Goal: Information Seeking & Learning: Learn about a topic

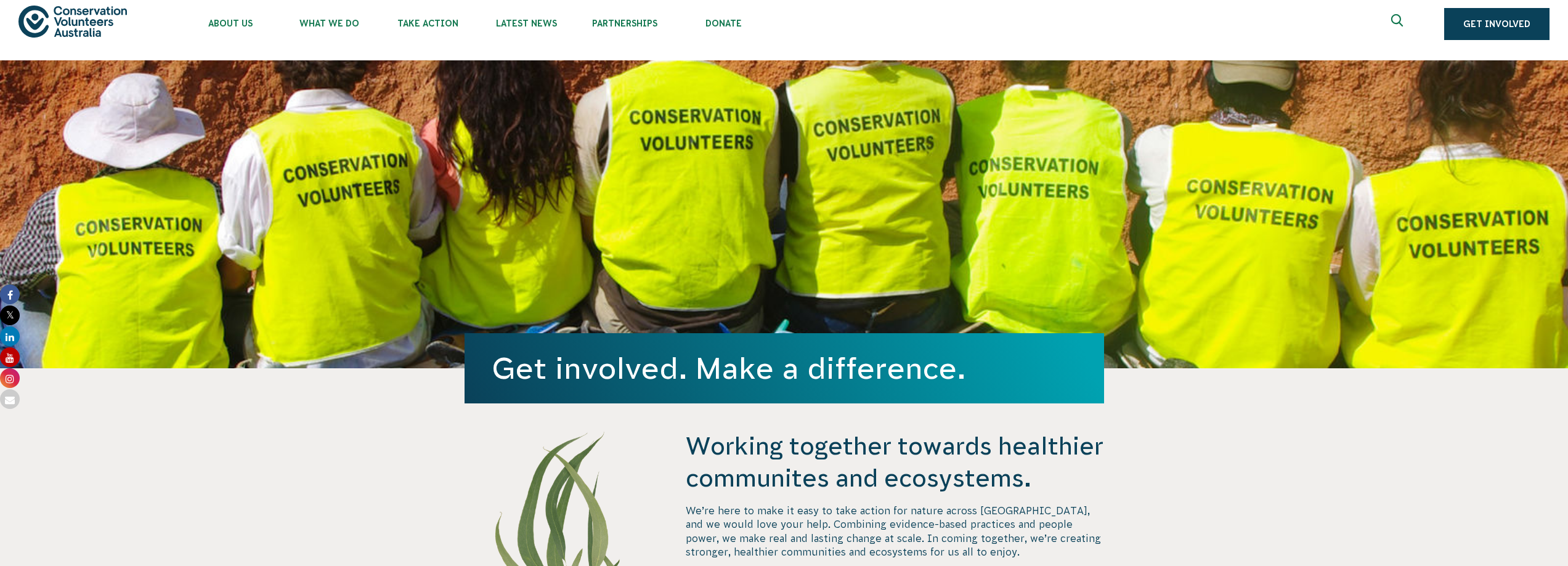
scroll to position [12, 0]
click at [674, 29] on span "Partnerships" at bounding box center [625, 23] width 98 height 10
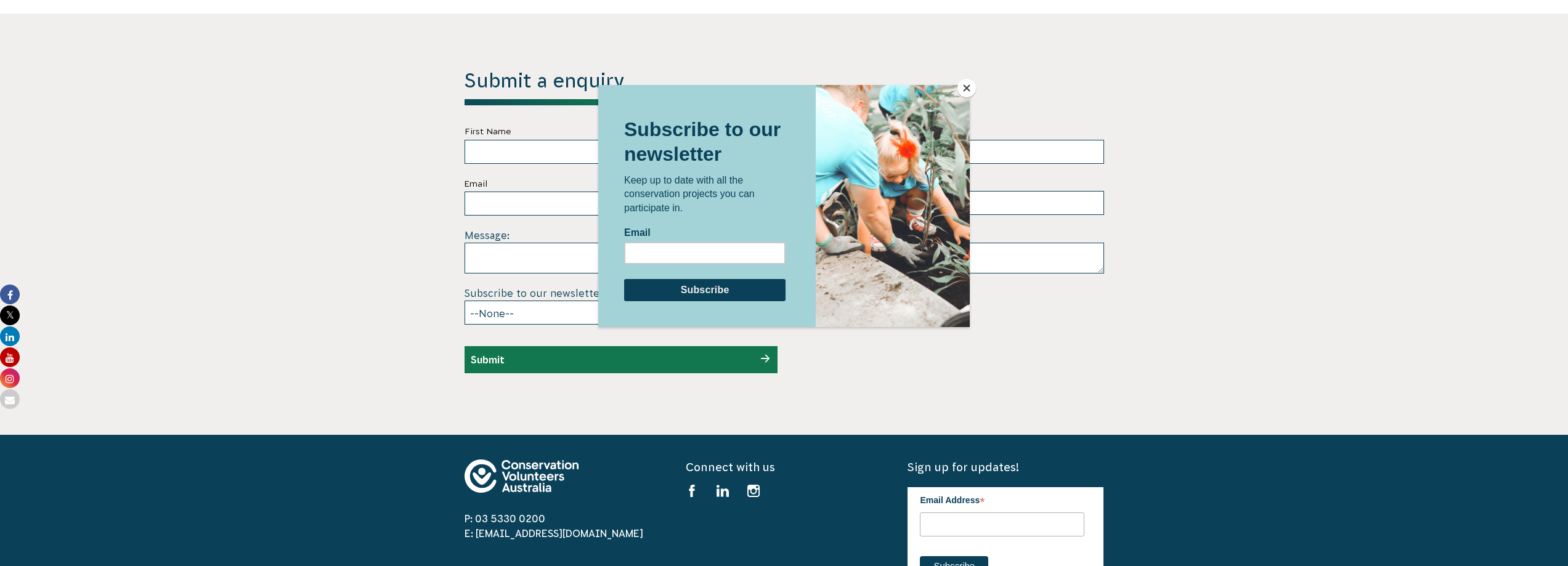
scroll to position [3463, 0]
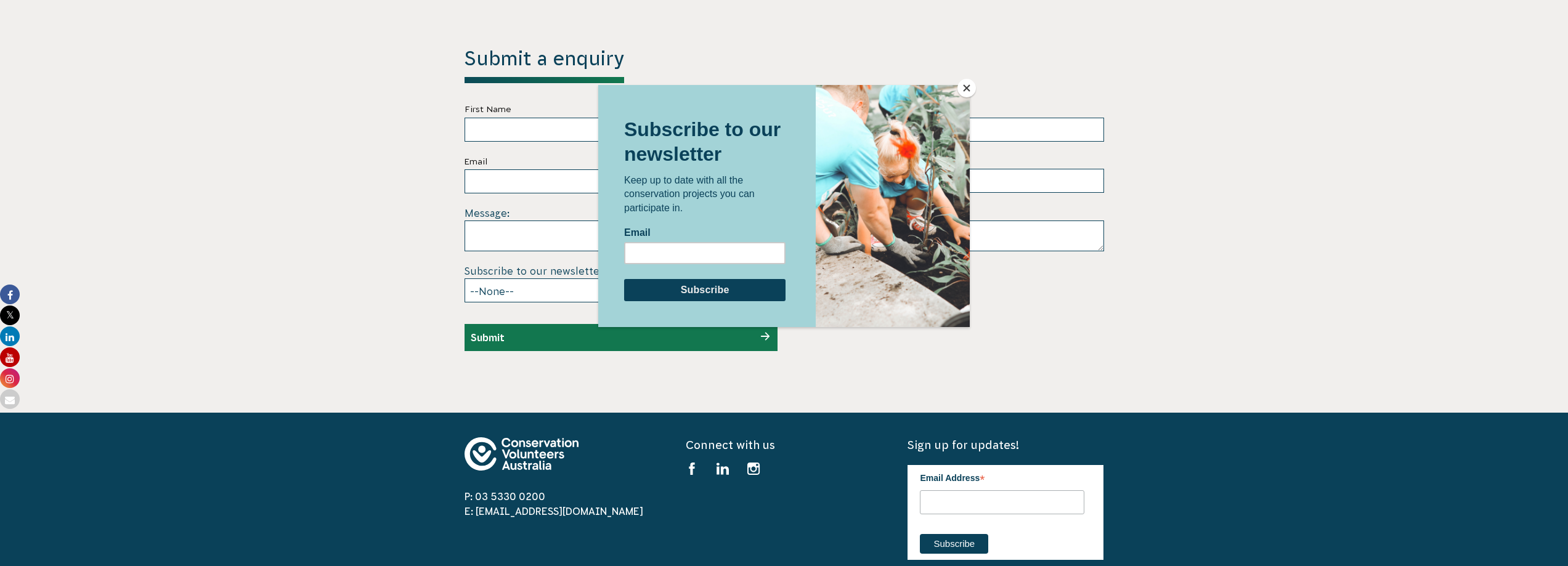
click at [969, 87] on button "Close" at bounding box center [967, 88] width 18 height 18
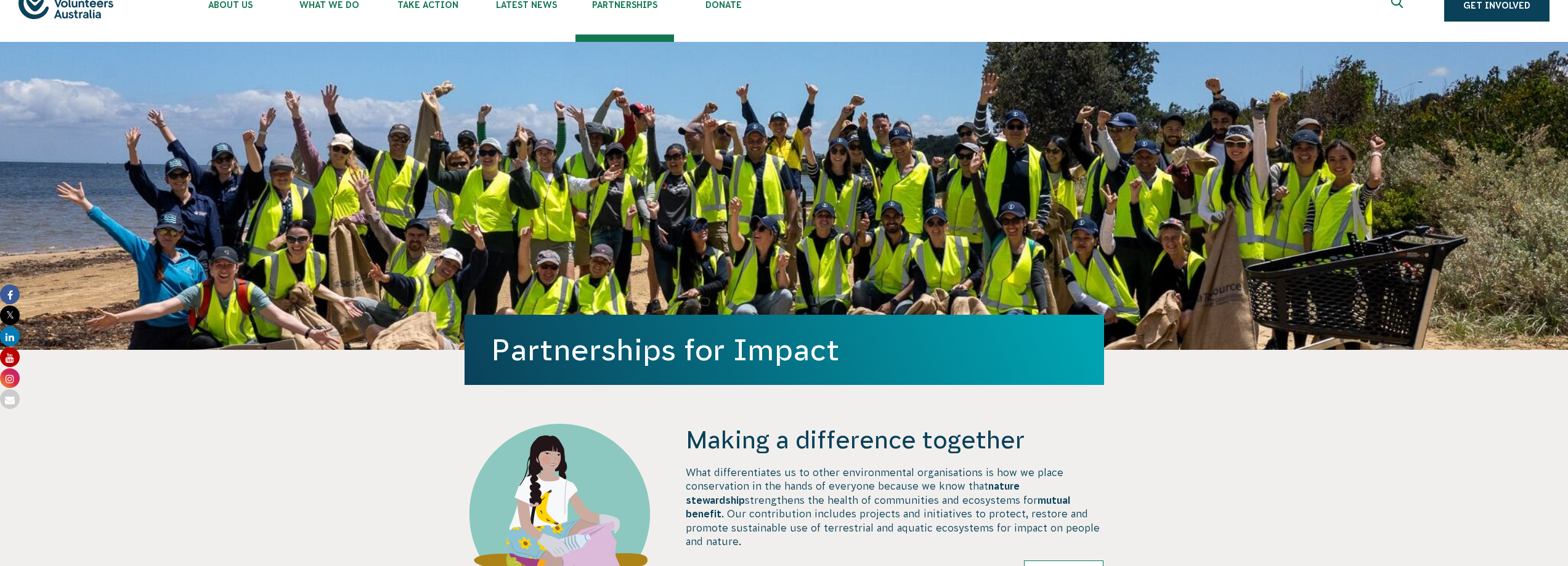
scroll to position [12, 0]
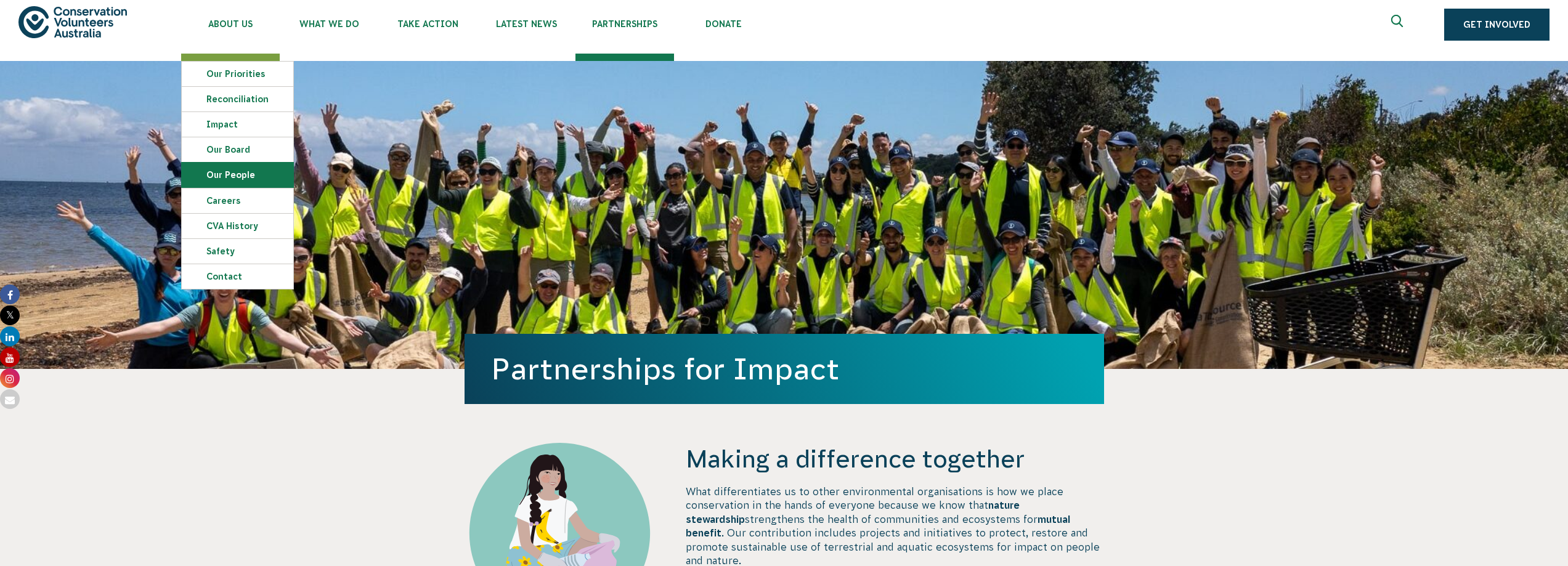
click at [293, 188] on link "Our People" at bounding box center [237, 174] width 112 height 24
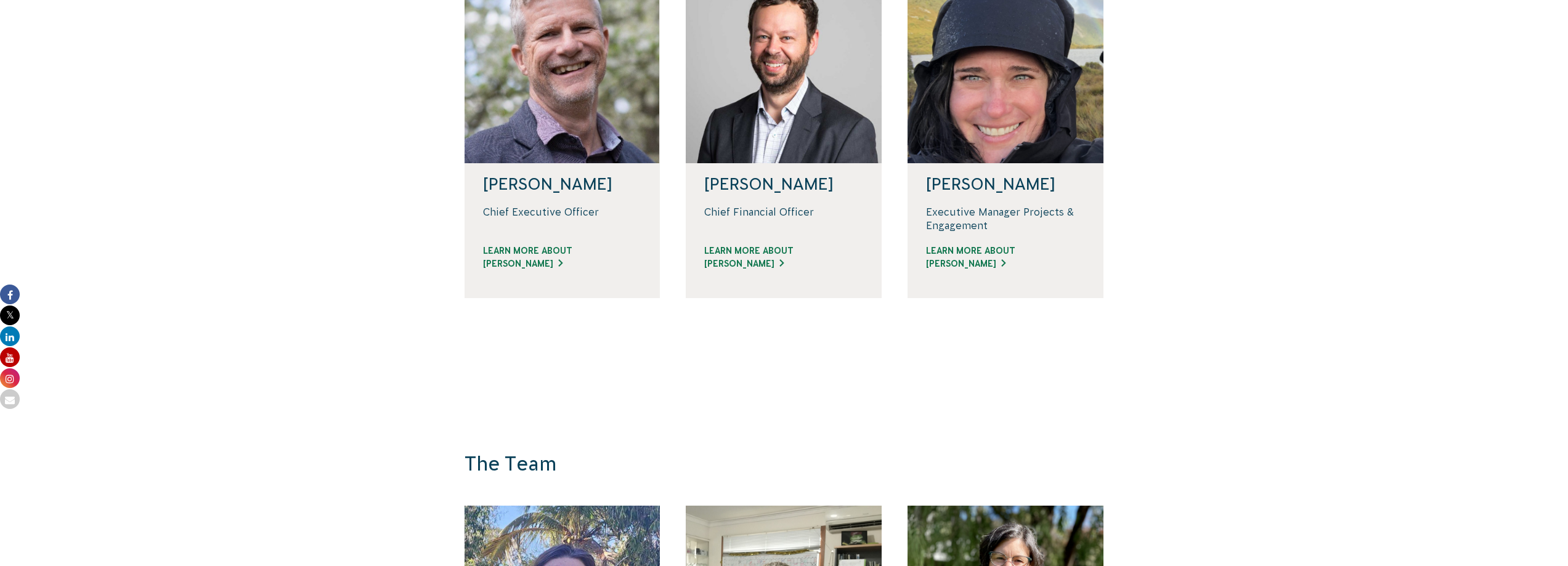
scroll to position [381, 0]
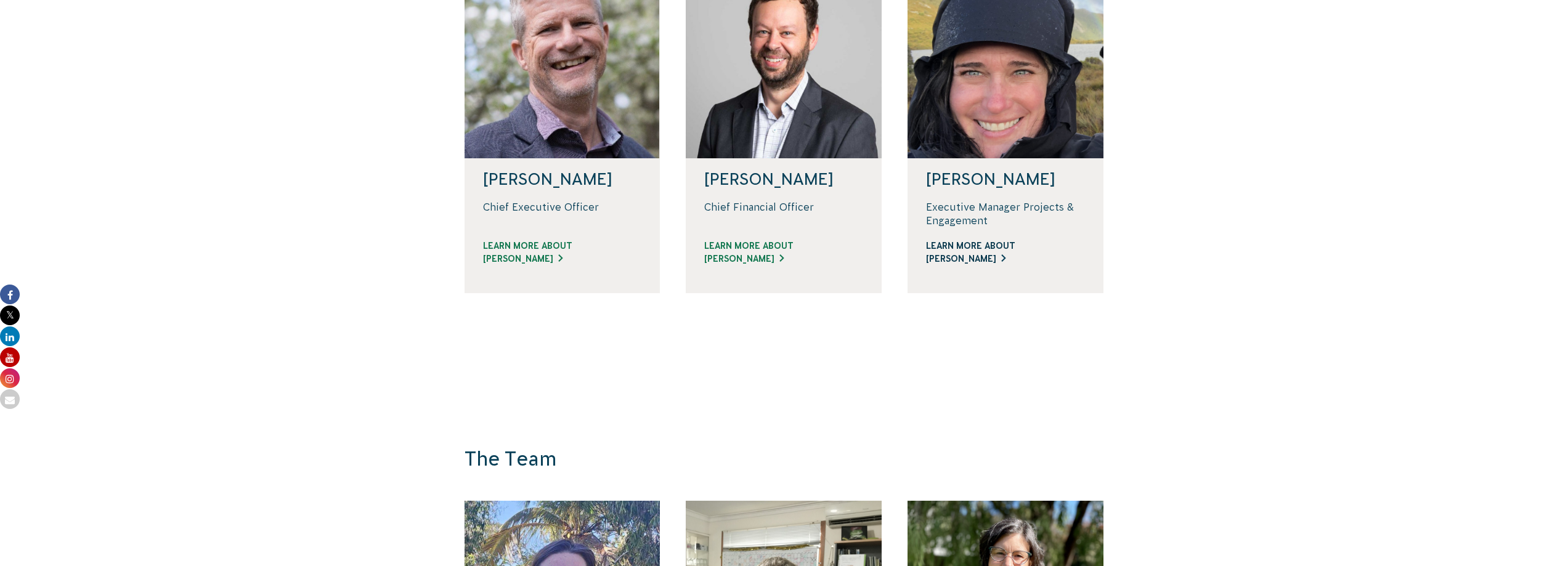
click at [1085, 265] on link "Learn more about Renae" at bounding box center [1006, 253] width 159 height 26
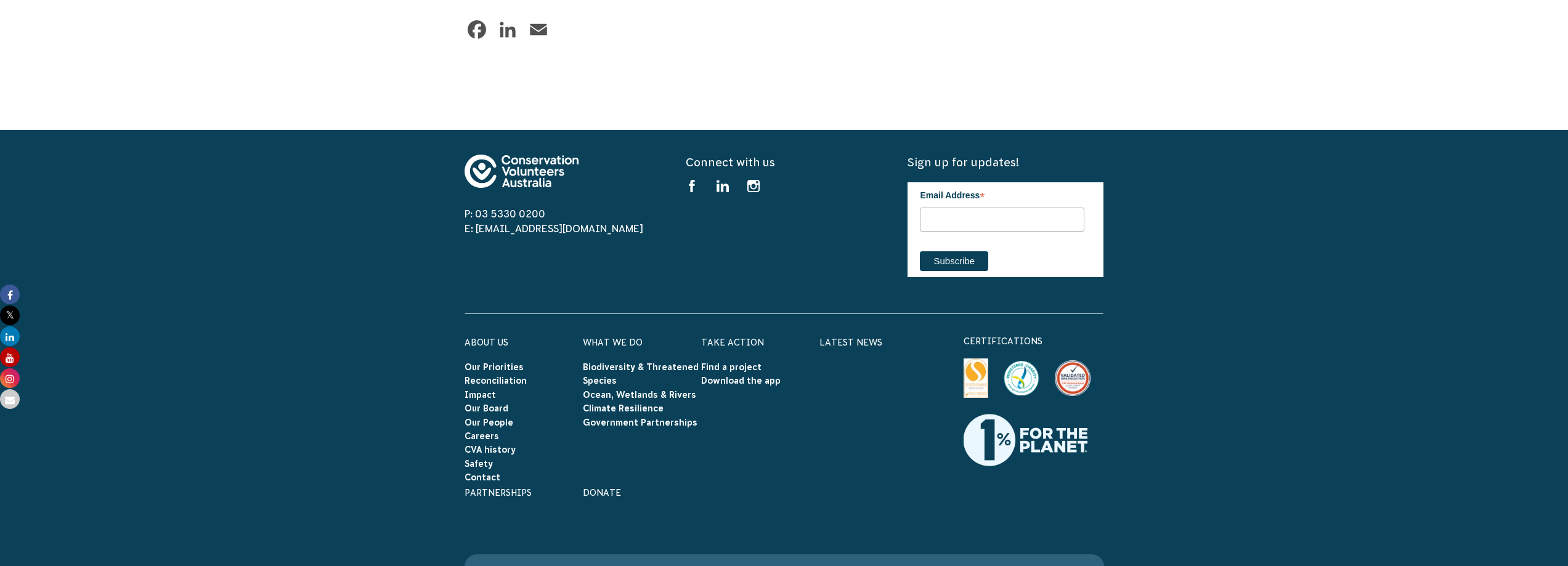
scroll to position [1048, 0]
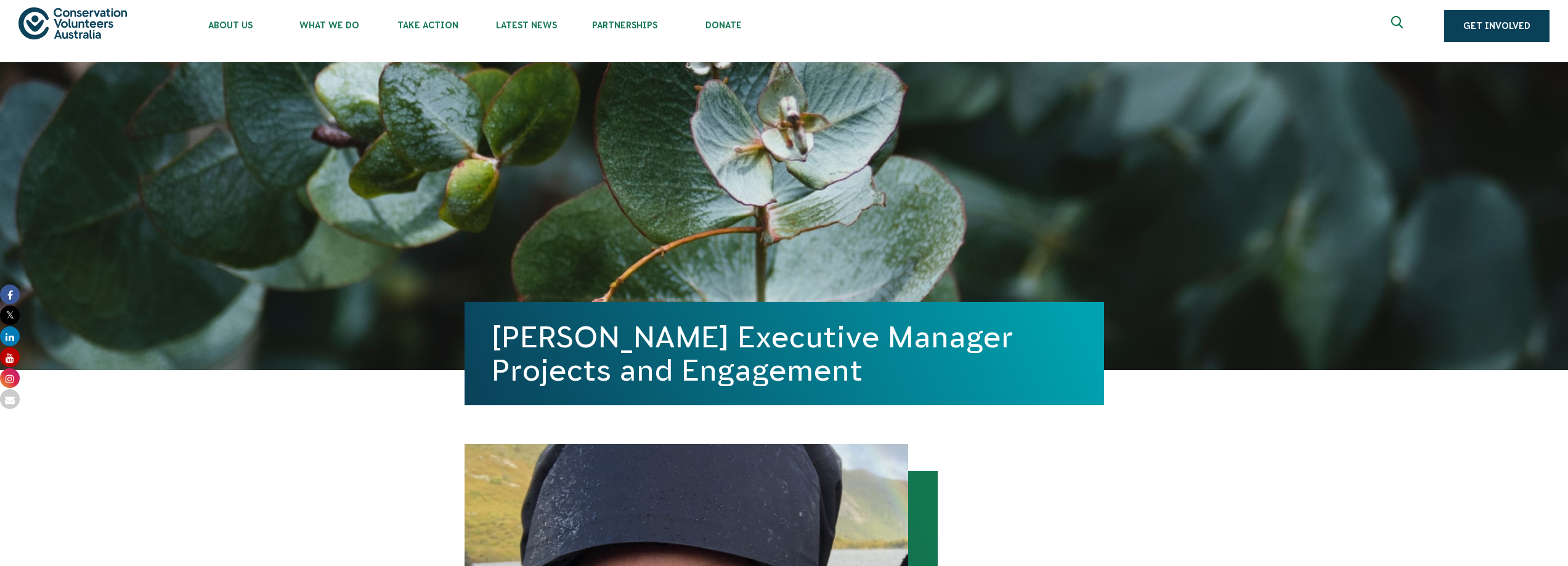
scroll to position [0, 0]
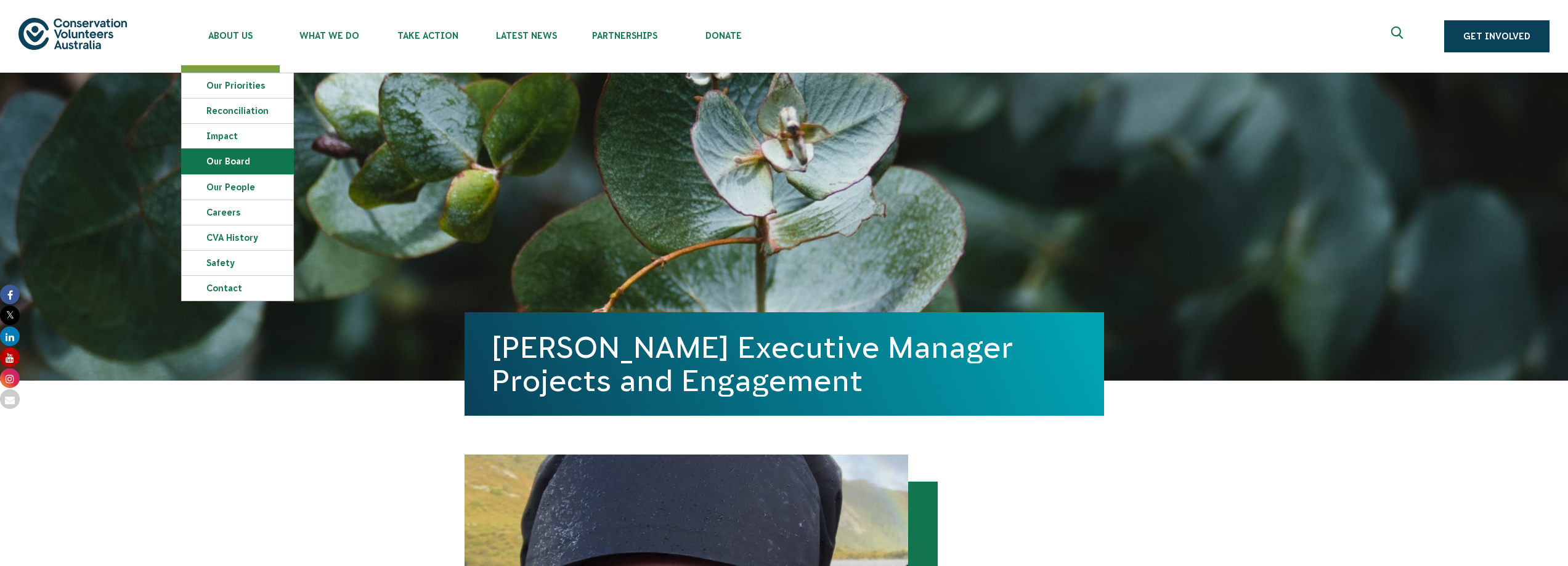
click at [293, 174] on link "Our Board" at bounding box center [237, 161] width 112 height 24
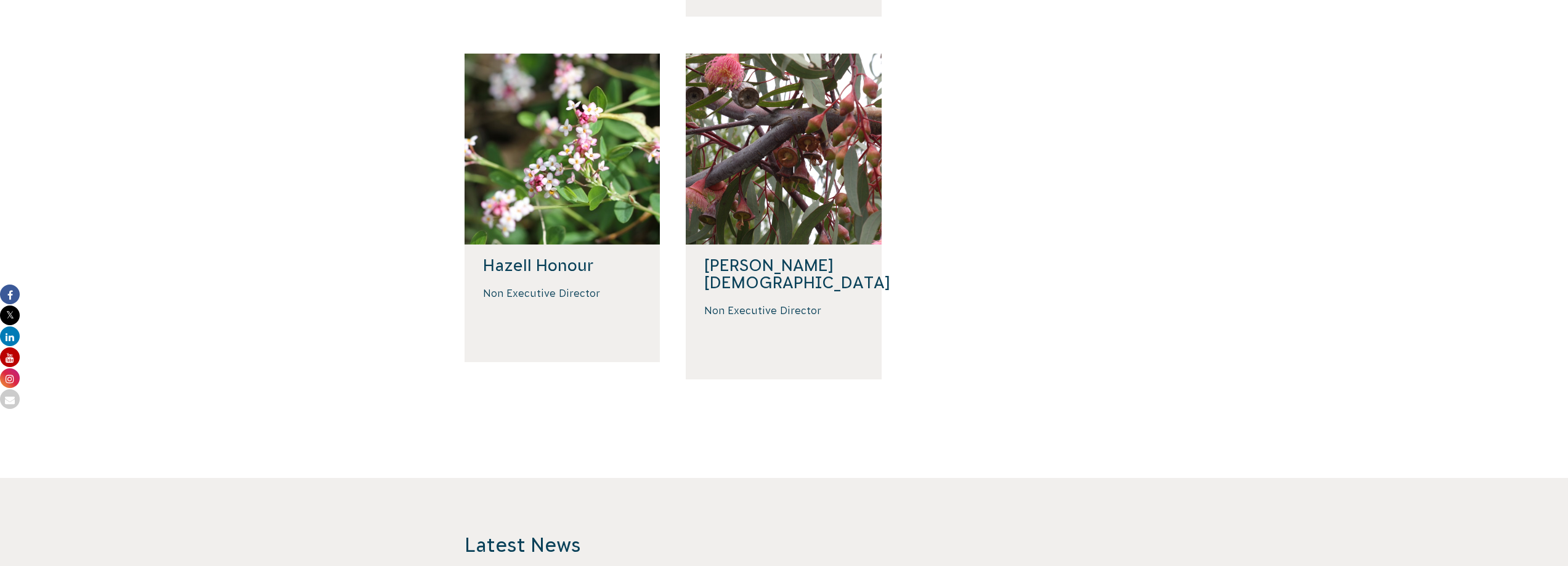
scroll to position [689, 0]
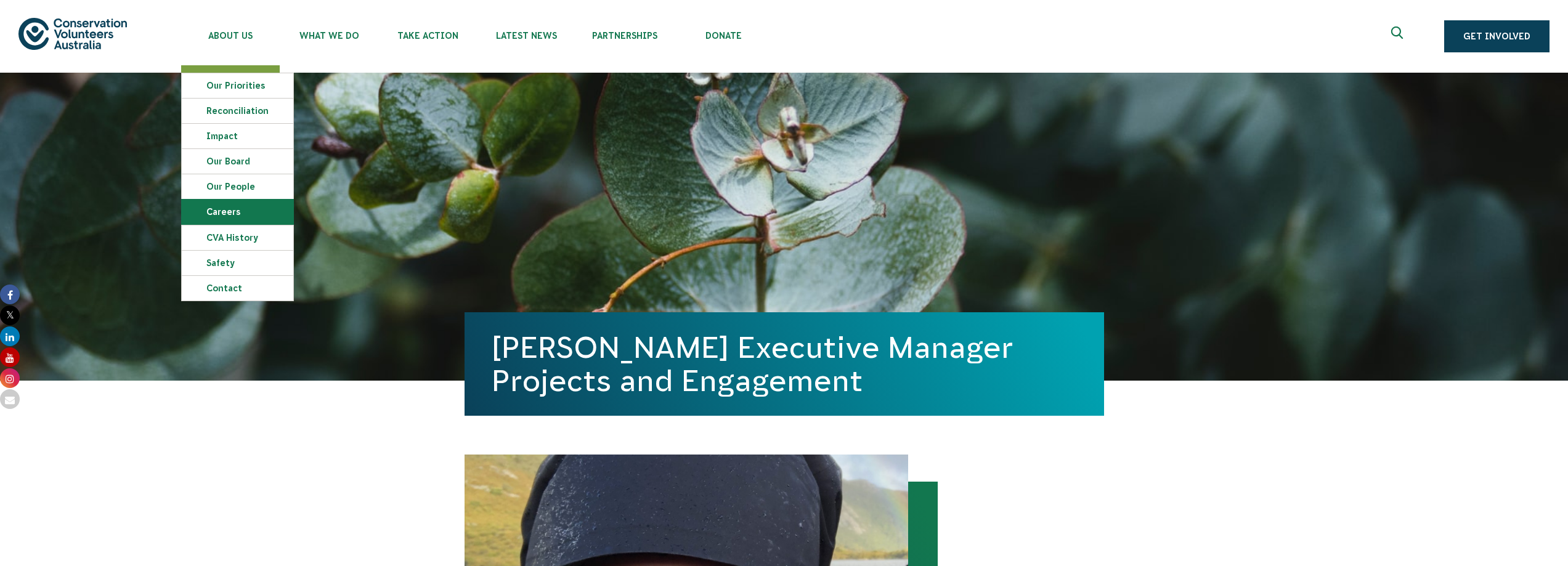
click at [293, 225] on link "Careers" at bounding box center [237, 211] width 112 height 24
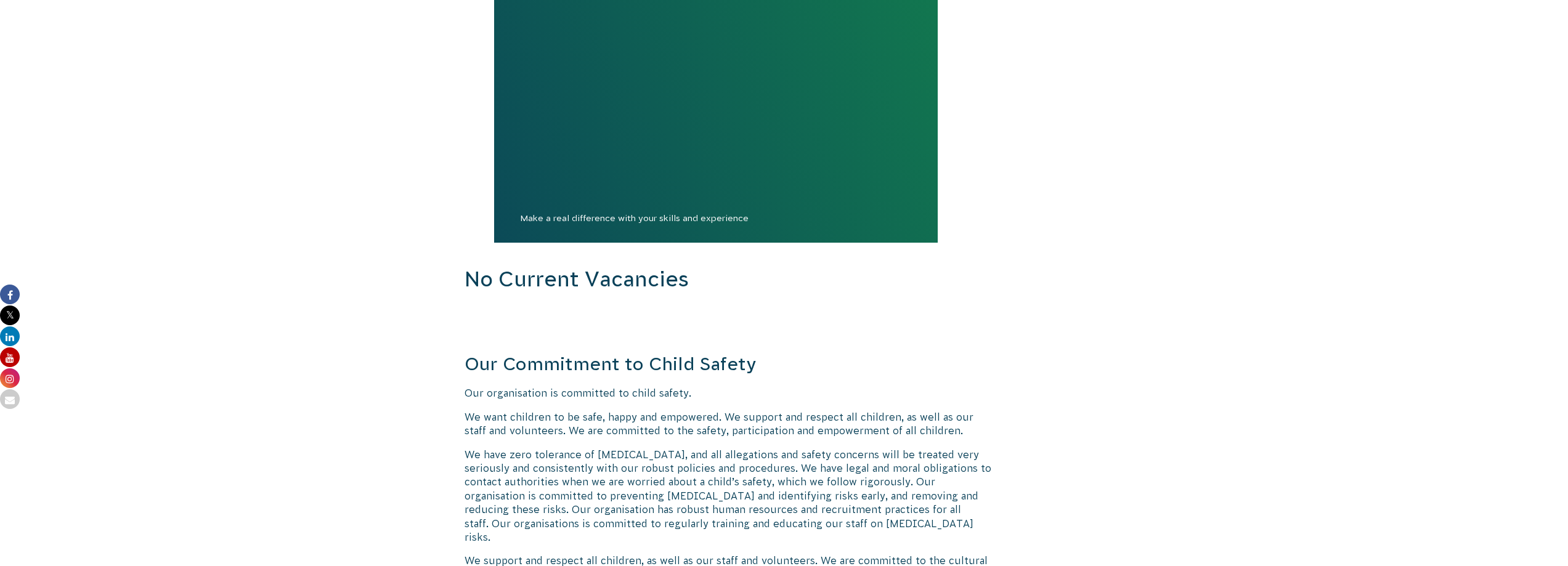
scroll to position [1171, 0]
